Goal: Task Accomplishment & Management: Manage account settings

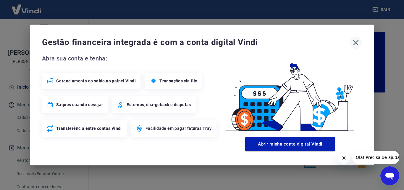
click at [358, 41] on icon "button" at bounding box center [355, 42] width 9 height 9
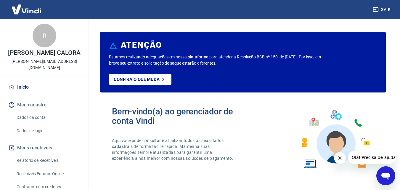
click at [39, 154] on link "Relatório de Recebíveis" at bounding box center [47, 160] width 67 height 12
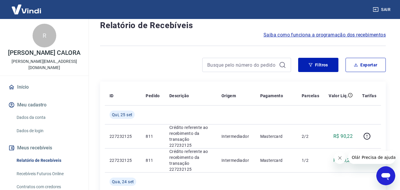
scroll to position [30, 0]
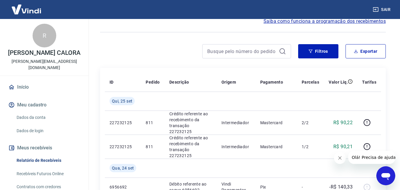
click at [293, 53] on div "Filtros Exportar" at bounding box center [242, 51] width 285 height 14
click at [309, 50] on icon "button" at bounding box center [310, 51] width 4 height 4
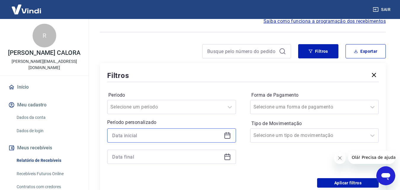
click at [151, 138] on input at bounding box center [166, 135] width 109 height 9
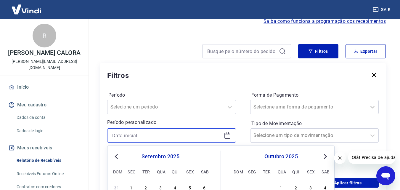
scroll to position [89, 0]
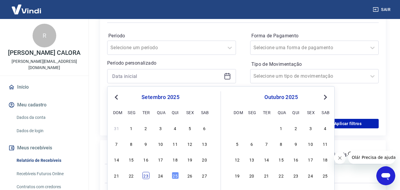
click at [143, 176] on div "23" at bounding box center [145, 175] width 7 height 7
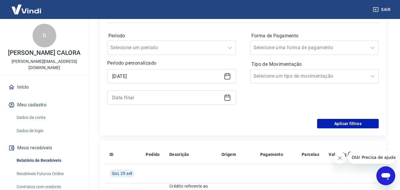
type input "23/09/2025"
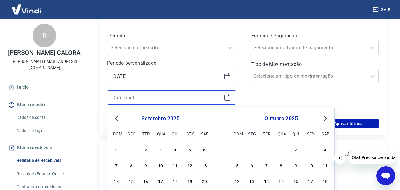
click at [143, 98] on input at bounding box center [166, 97] width 109 height 9
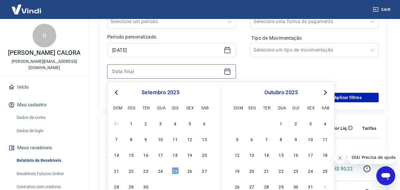
scroll to position [118, 0]
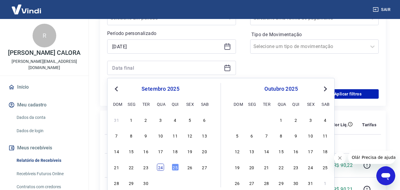
click at [160, 165] on div "24" at bounding box center [160, 166] width 7 height 7
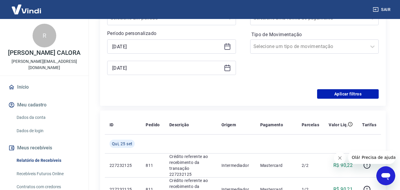
type input "24/09/2025"
click at [348, 96] on button "Aplicar filtros" at bounding box center [348, 93] width 62 height 9
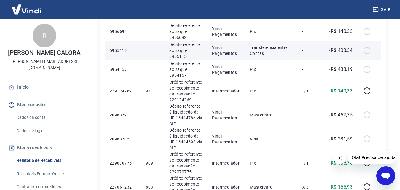
scroll to position [118, 0]
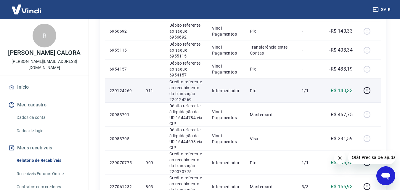
click at [349, 92] on p "R$ 140,33" at bounding box center [341, 90] width 22 height 7
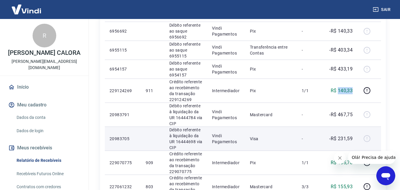
copy p "140,33"
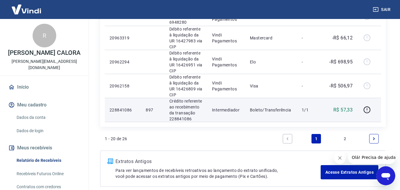
scroll to position [503, 0]
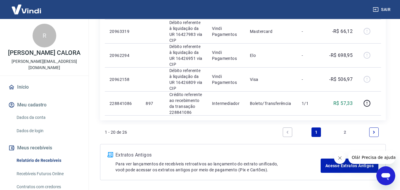
click at [341, 131] on link "2" at bounding box center [344, 131] width 9 height 9
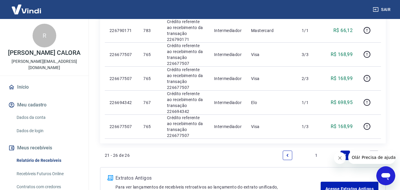
scroll to position [191, 0]
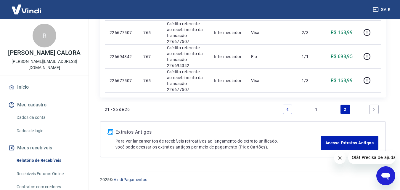
click at [314, 110] on link "1" at bounding box center [315, 108] width 9 height 9
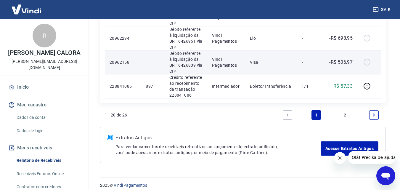
scroll to position [526, 0]
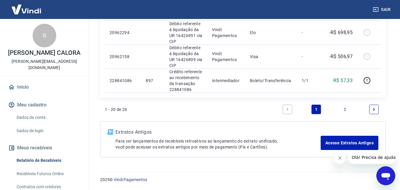
click at [346, 109] on link "2" at bounding box center [344, 108] width 9 height 9
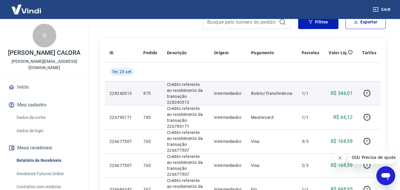
scroll to position [59, 0]
click at [346, 94] on p "R$ 346,01" at bounding box center [341, 92] width 22 height 7
copy p "346,01"
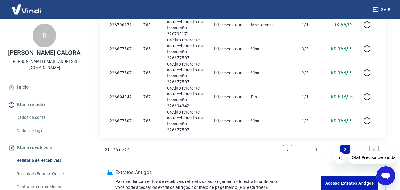
scroll to position [191, 0]
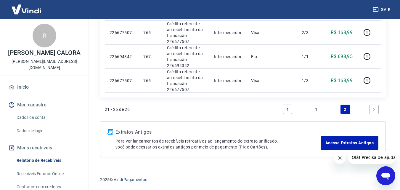
click at [314, 109] on link "1" at bounding box center [315, 108] width 9 height 9
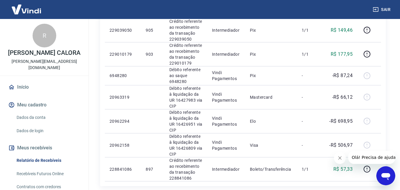
scroll to position [526, 0]
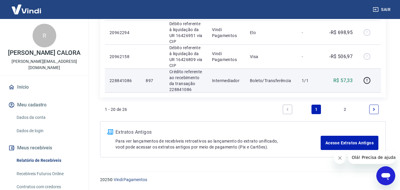
click at [345, 81] on p "R$ 57,33" at bounding box center [342, 80] width 19 height 7
copy p "57,33"
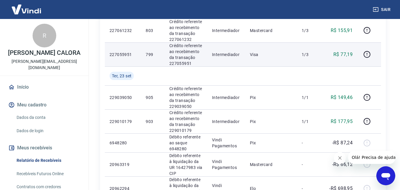
scroll to position [407, 0]
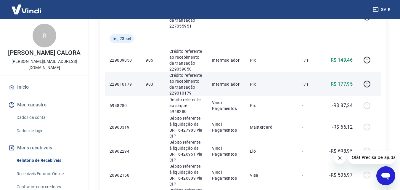
click at [344, 83] on p "R$ 177,95" at bounding box center [341, 83] width 22 height 7
copy p "177,95"
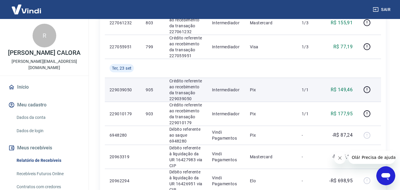
click at [349, 90] on p "R$ 149,46" at bounding box center [341, 89] width 22 height 7
copy p "149,46"
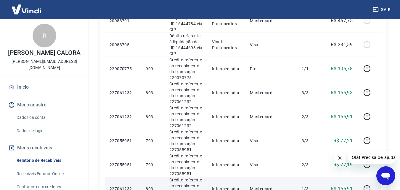
scroll to position [200, 0]
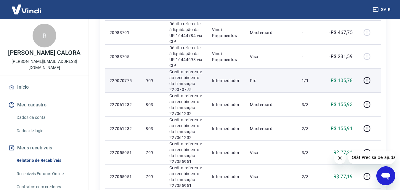
click at [343, 82] on p "R$ 105,78" at bounding box center [341, 80] width 22 height 7
copy p "105,78"
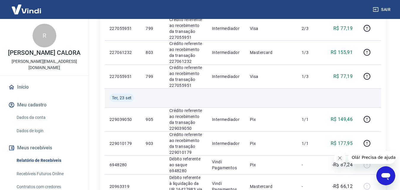
scroll to position [526, 0]
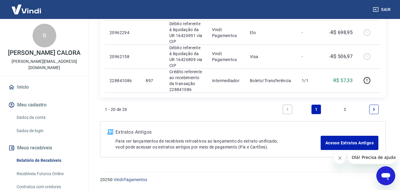
click at [342, 106] on link "2" at bounding box center [344, 108] width 9 height 9
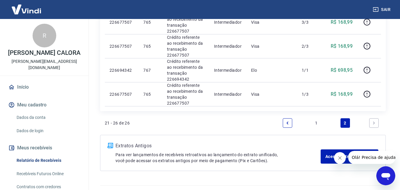
scroll to position [191, 0]
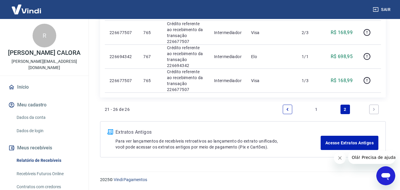
click at [313, 111] on link "1" at bounding box center [315, 108] width 9 height 9
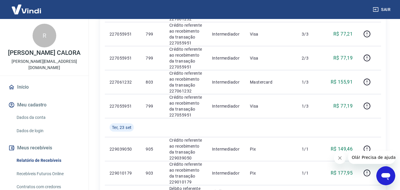
scroll to position [289, 0]
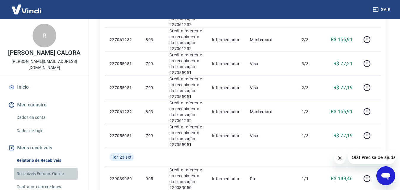
click at [42, 167] on link "Recebíveis Futuros Online" at bounding box center [47, 173] width 67 height 12
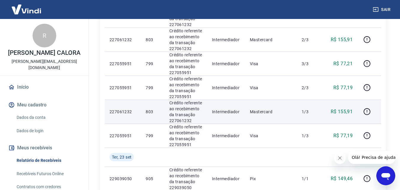
click at [347, 109] on p "R$ 155,91" at bounding box center [341, 111] width 22 height 7
copy p "155,91"
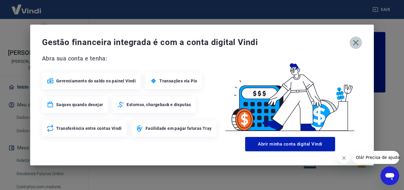
click at [355, 42] on icon "button" at bounding box center [356, 43] width 6 height 6
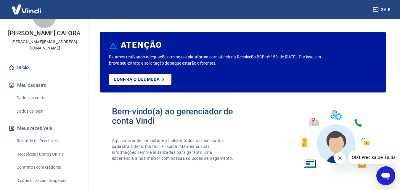
scroll to position [30, 0]
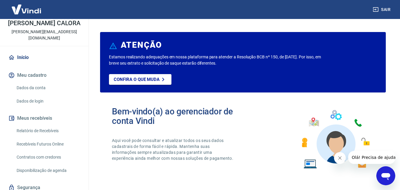
click at [48, 125] on link "Relatório de Recebíveis" at bounding box center [47, 131] width 67 height 12
